Goal: Task Accomplishment & Management: Manage account settings

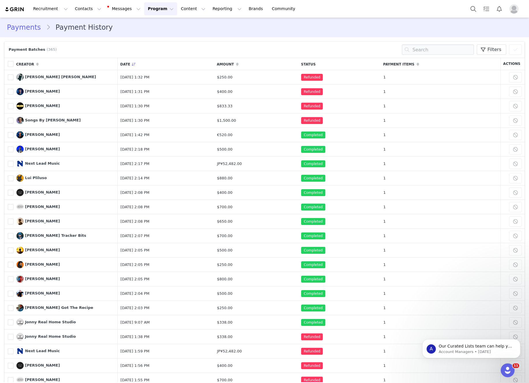
click at [155, 11] on button "Program Program" at bounding box center [160, 8] width 33 height 13
click at [157, 47] on p "Payments" at bounding box center [150, 47] width 20 height 6
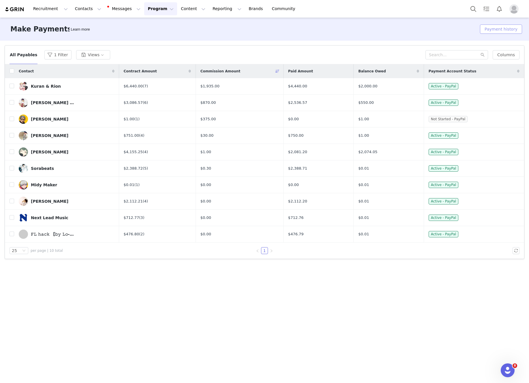
click at [498, 29] on button "Payment history" at bounding box center [501, 29] width 42 height 9
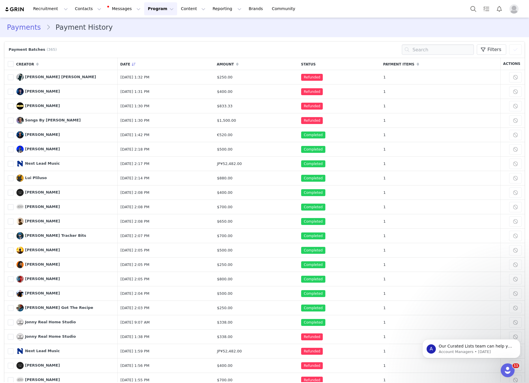
click at [151, 5] on button "Program Program" at bounding box center [160, 8] width 33 height 13
click at [177, 11] on button "Content Content" at bounding box center [192, 8] width 31 height 13
click at [184, 22] on link "Creator Content" at bounding box center [189, 25] width 46 height 11
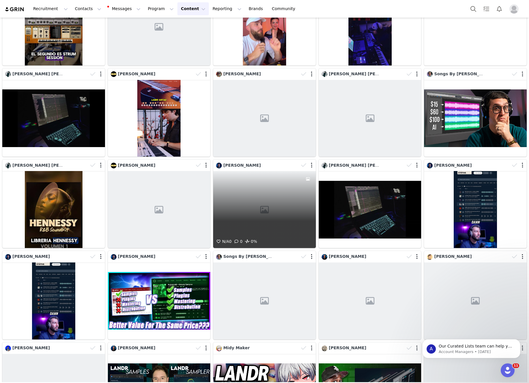
scroll to position [37, 0]
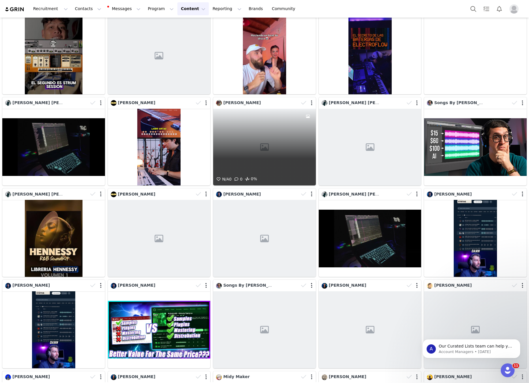
click at [277, 155] on div "N/A 0 0 0%" at bounding box center [264, 147] width 103 height 77
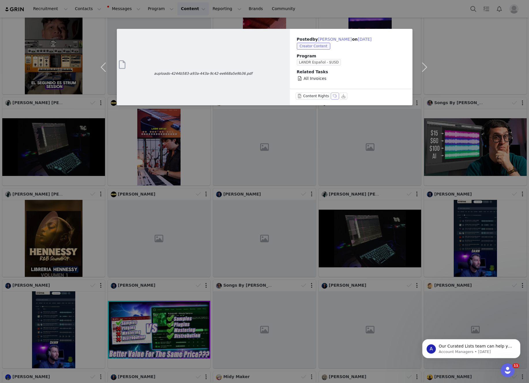
click at [333, 96] on button "Labels & Tags" at bounding box center [335, 96] width 8 height 7
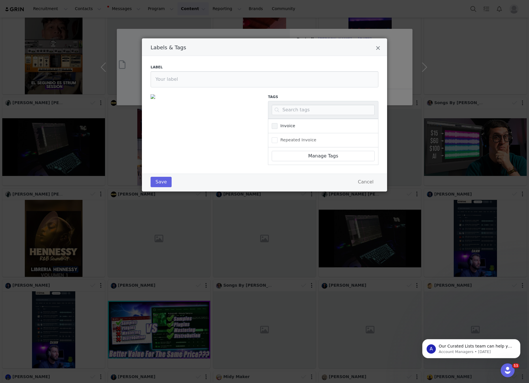
click at [272, 128] on span "Labels & Tags" at bounding box center [275, 126] width 6 height 6
click at [278, 123] on input "Invoice" at bounding box center [278, 123] width 0 height 0
click at [162, 185] on button "Save" at bounding box center [161, 182] width 21 height 10
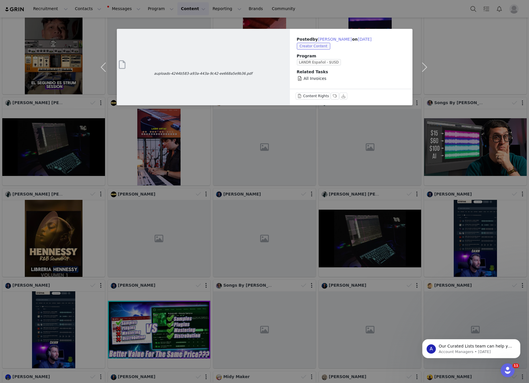
click at [410, 115] on div "auploads-4244b583-a93a-443a-9c42-ee668a5e9b36.pdf Posted by Felipe Saavedra on …" at bounding box center [264, 191] width 529 height 383
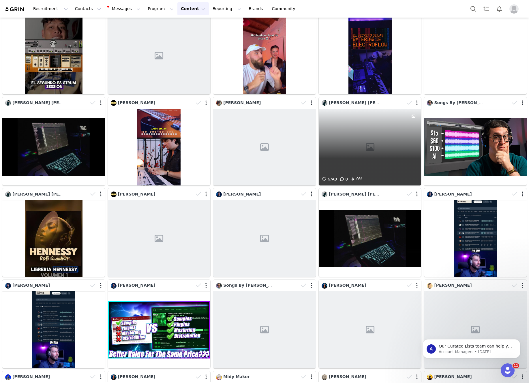
click at [394, 121] on div "N/A 0 0 0%" at bounding box center [370, 147] width 103 height 77
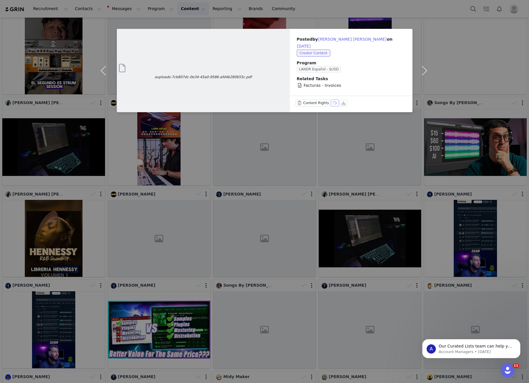
click at [332, 100] on button "Labels & Tags" at bounding box center [335, 103] width 8 height 7
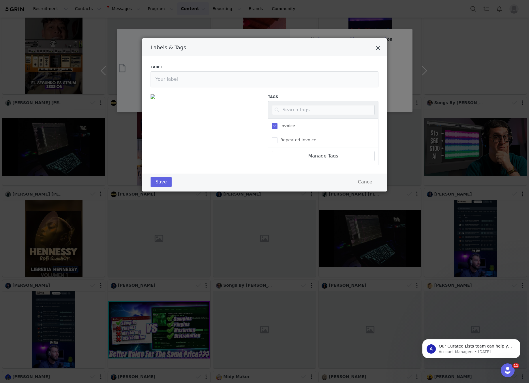
click at [379, 48] on icon "Close" at bounding box center [378, 48] width 4 height 6
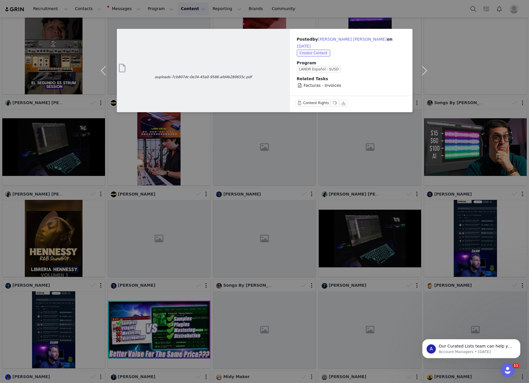
click at [204, 153] on div "auploads-7cb807dc-0e34-45a0-9586-afd4b280655c.pdf Posted by Axel Mauricio Arce …" at bounding box center [264, 191] width 529 height 383
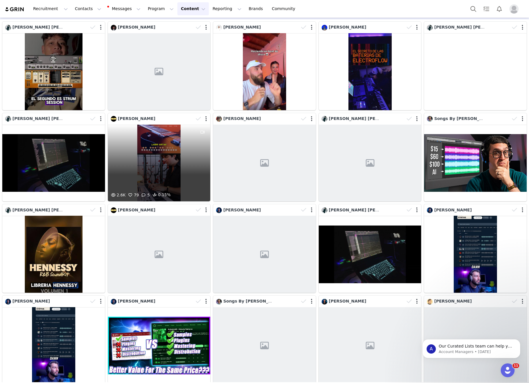
scroll to position [0, 0]
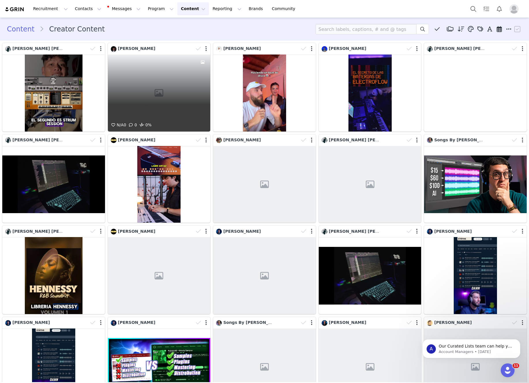
click at [186, 91] on div "N/A 0 0 0%" at bounding box center [159, 93] width 103 height 77
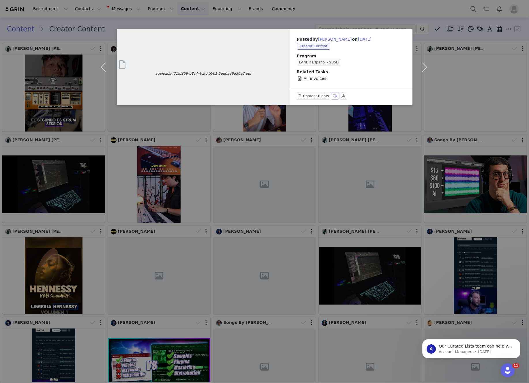
click at [332, 94] on button "Labels & Tags" at bounding box center [335, 96] width 8 height 7
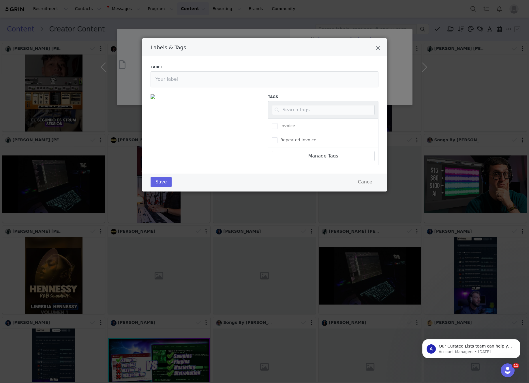
click at [269, 124] on div "Invoice" at bounding box center [323, 126] width 110 height 14
click at [275, 126] on span "Labels & Tags" at bounding box center [275, 126] width 6 height 6
click at [278, 123] on input "Invoice" at bounding box center [278, 123] width 0 height 0
click at [160, 183] on button "Save" at bounding box center [161, 182] width 21 height 10
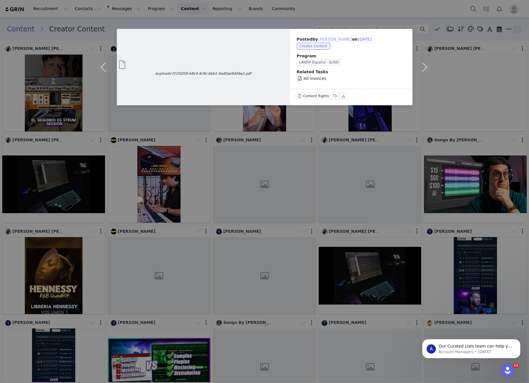
click at [327, 38] on button "Henrique Da Silva" at bounding box center [335, 39] width 34 height 7
type input "Henrique Da Silva"
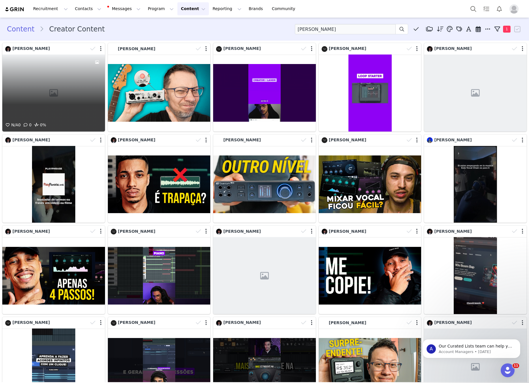
click at [77, 82] on div "N/A 0 0 0%" at bounding box center [53, 93] width 103 height 77
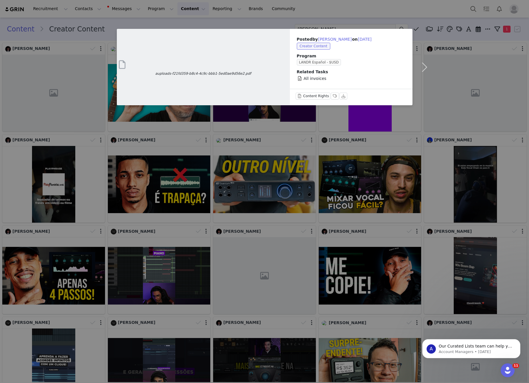
click at [347, 10] on div "auploads-f21fd359-b8c4-4c9c-bbb1-5ed0ae9d56e2.pdf Posted by Henrique Da Silva o…" at bounding box center [264, 191] width 529 height 383
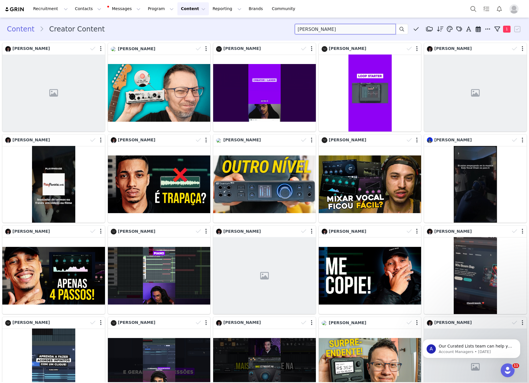
drag, startPoint x: 388, startPoint y: 29, endPoint x: 295, endPoint y: 27, distance: 93.8
click at [295, 27] on div "Content Creator Content Henrique Da Silva Media Library (0) Folders No folders …" at bounding box center [264, 29] width 515 height 10
click at [26, 29] on link "Content" at bounding box center [23, 29] width 33 height 10
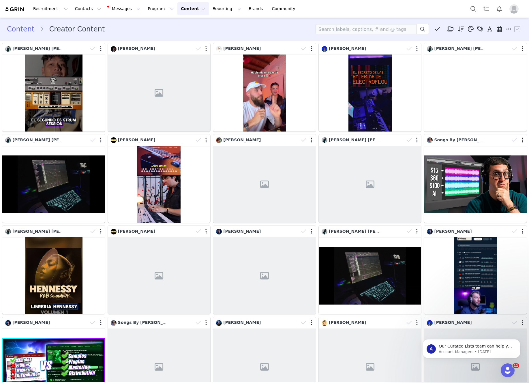
click at [14, 10] on img at bounding box center [15, 9] width 20 height 5
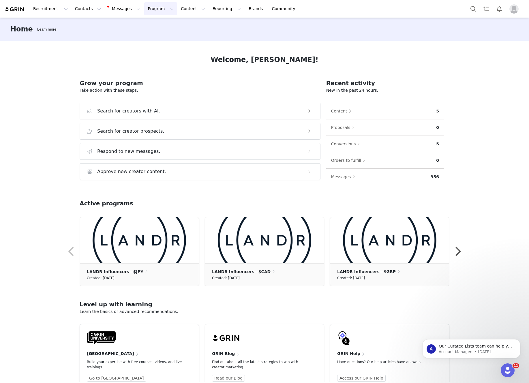
click at [156, 7] on button "Program Program" at bounding box center [160, 8] width 33 height 13
click at [158, 59] on div "Affiliates" at bounding box center [158, 58] width 39 height 6
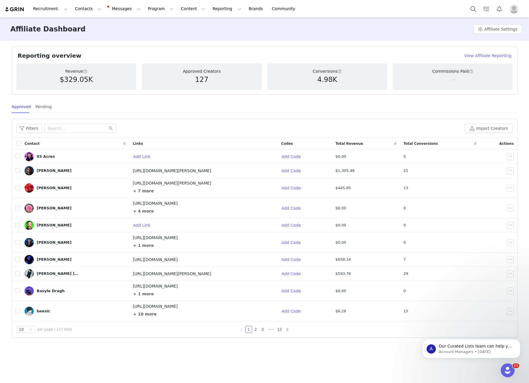
click at [18, 10] on img at bounding box center [15, 9] width 20 height 5
